Goal: Find specific page/section: Find specific page/section

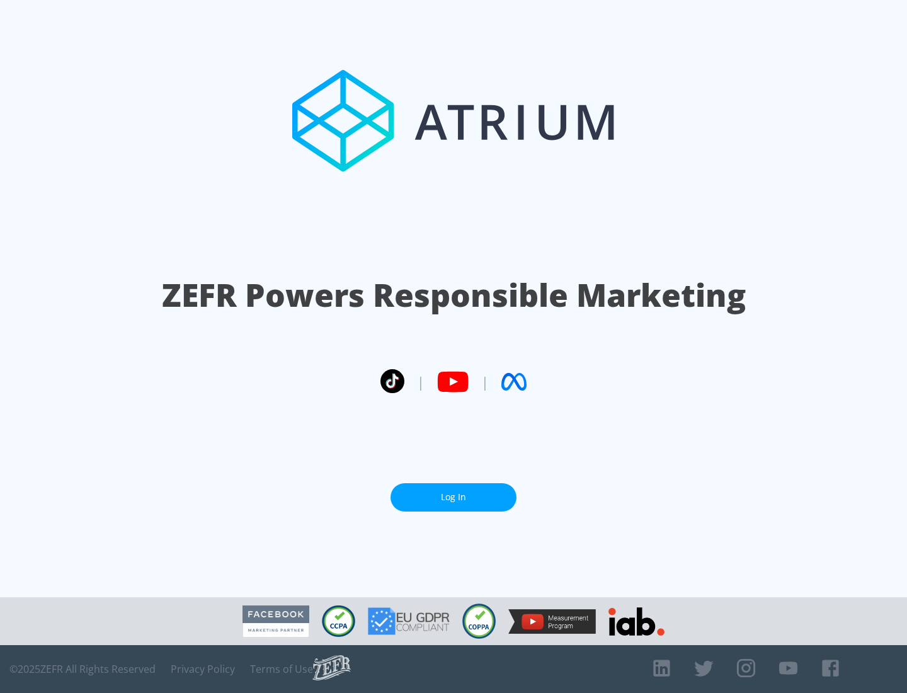
click at [454, 497] on link "Log In" at bounding box center [454, 497] width 126 height 28
